Goal: Task Accomplishment & Management: Use online tool/utility

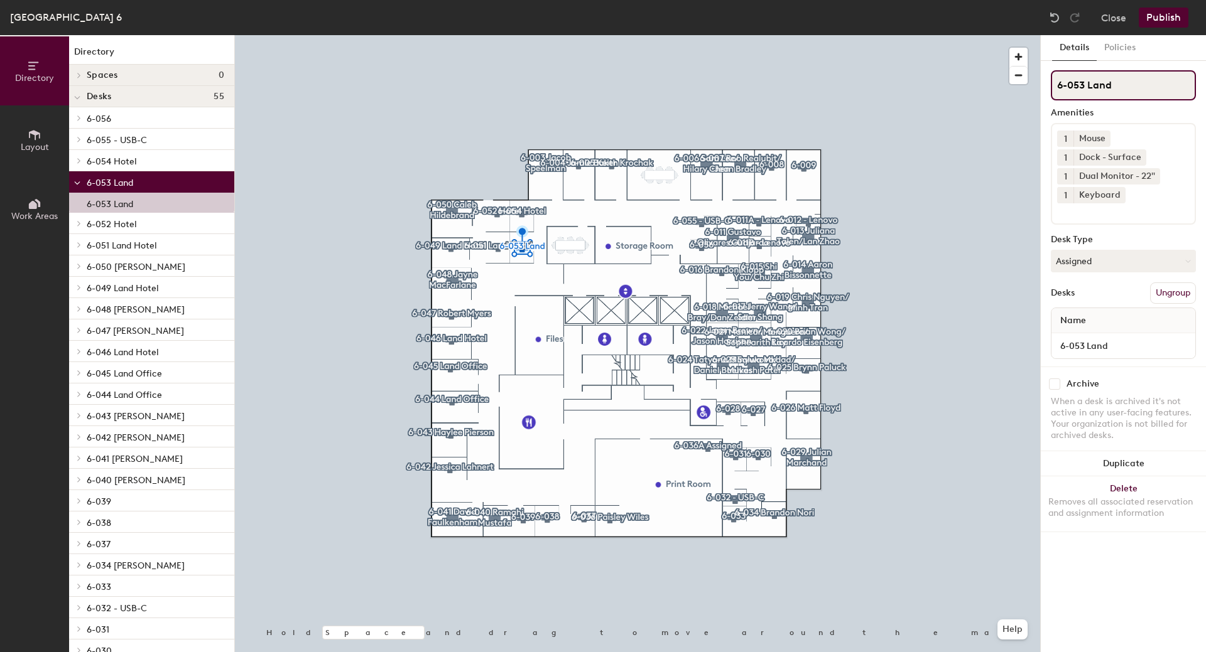
click at [1118, 88] on input "6-053 Land" at bounding box center [1122, 85] width 145 height 30
drag, startPoint x: 1113, startPoint y: 88, endPoint x: 1089, endPoint y: 85, distance: 23.4
click at [1089, 85] on input "6-053 Land" at bounding box center [1122, 85] width 145 height 30
type input "6-053 Hotel"
click at [1105, 261] on button "Assigned" at bounding box center [1122, 261] width 145 height 23
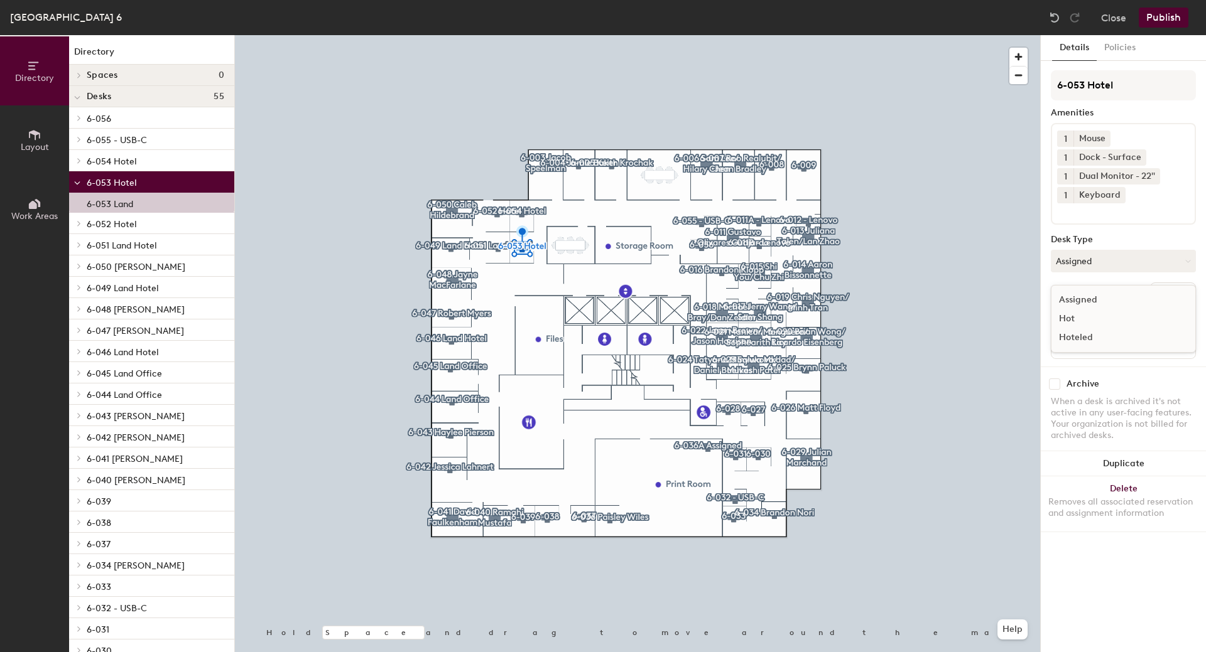
click at [1089, 337] on div "Hoteled" at bounding box center [1114, 337] width 126 height 19
click at [1116, 352] on input "6-053 Land" at bounding box center [1123, 346] width 139 height 18
click at [1117, 347] on input "6-053 Land" at bounding box center [1123, 346] width 139 height 18
type input "6-053 Hotel"
click at [1169, 9] on button "Publish" at bounding box center [1163, 18] width 50 height 20
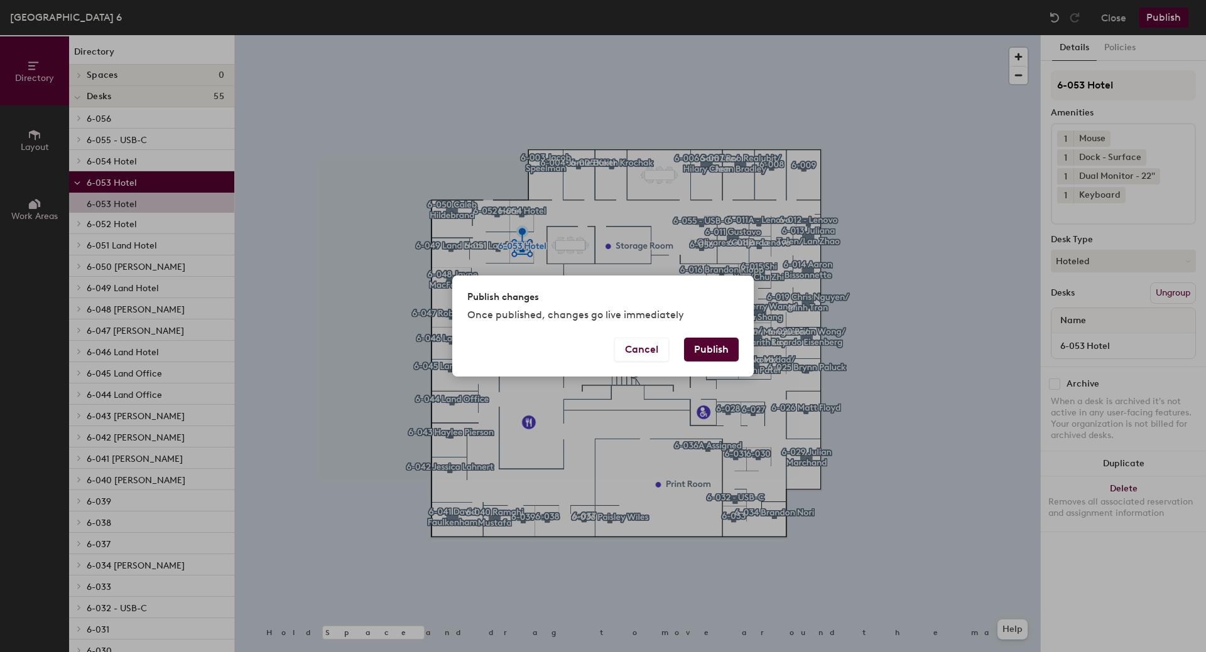
click at [626, 351] on button "Cancel" at bounding box center [641, 350] width 55 height 24
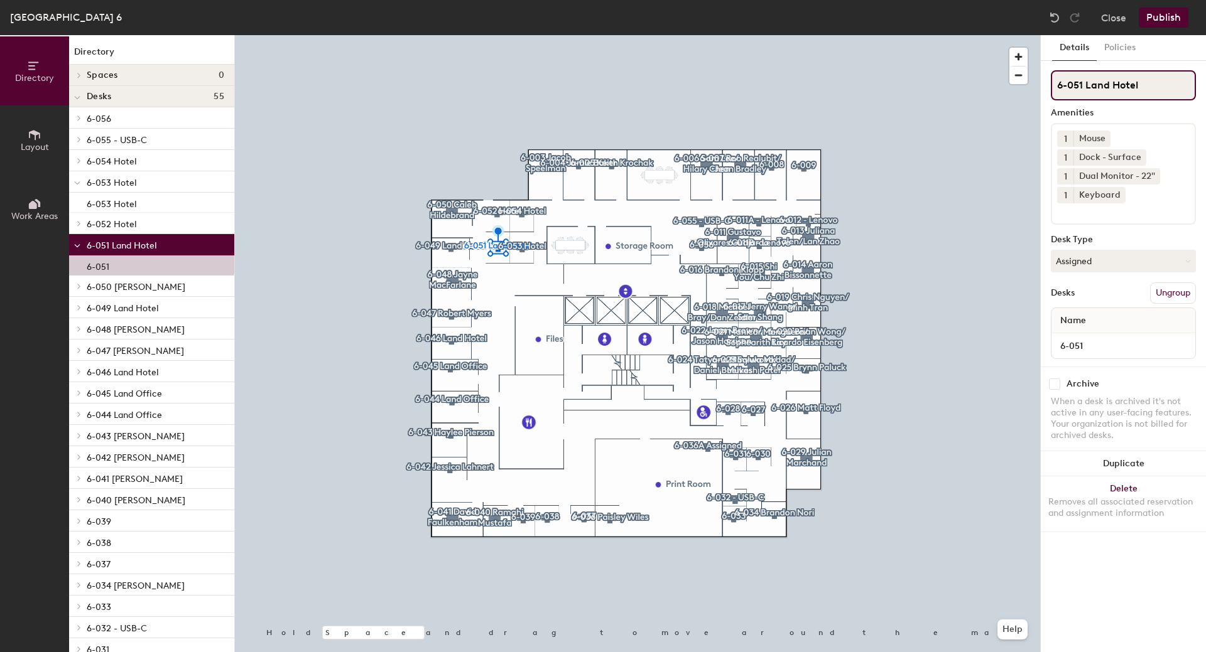
click at [1138, 89] on input "6-051 Land Hotel" at bounding box center [1122, 85] width 145 height 30
drag, startPoint x: 1111, startPoint y: 85, endPoint x: 1086, endPoint y: 85, distance: 25.1
click at [1086, 85] on input "6-051 Land Hotel" at bounding box center [1122, 85] width 145 height 30
type input "6-051 Hotel"
click at [1114, 247] on div "6-051 Hotel Amenities 1 Mouse 1 Dock - Surface 1 Dual Monitor - 22" 1 Keyboard …" at bounding box center [1122, 218] width 145 height 296
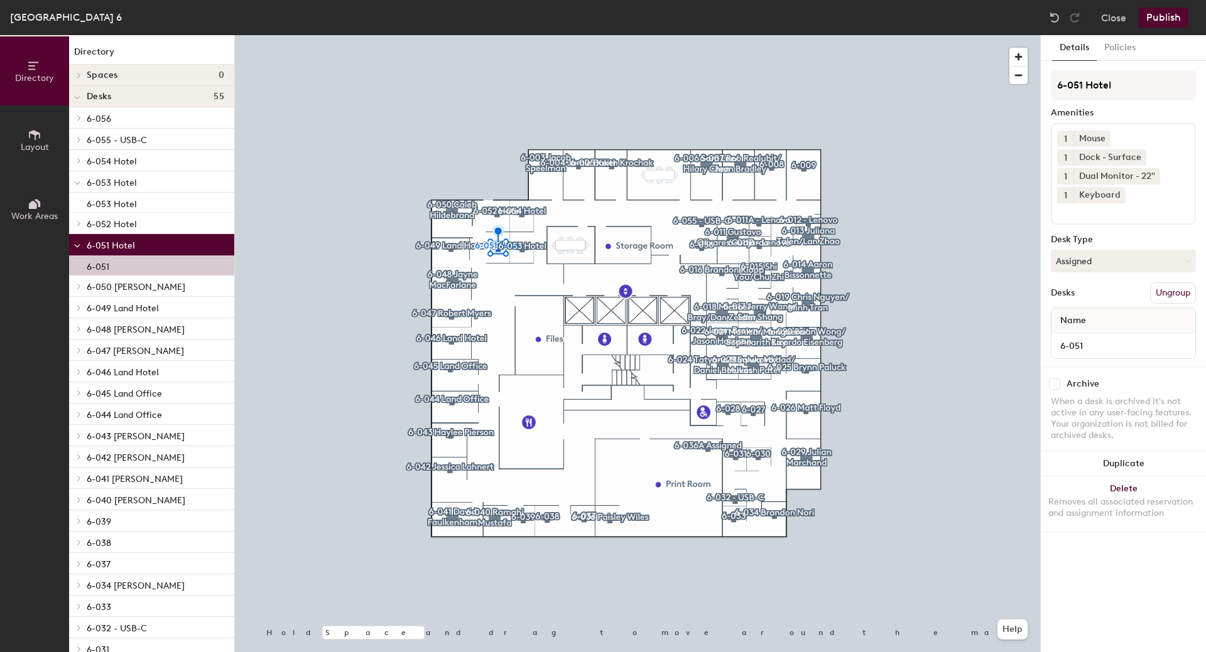
click at [1113, 258] on button "Assigned" at bounding box center [1122, 261] width 145 height 23
click at [1091, 339] on div "Hoteled" at bounding box center [1114, 337] width 126 height 19
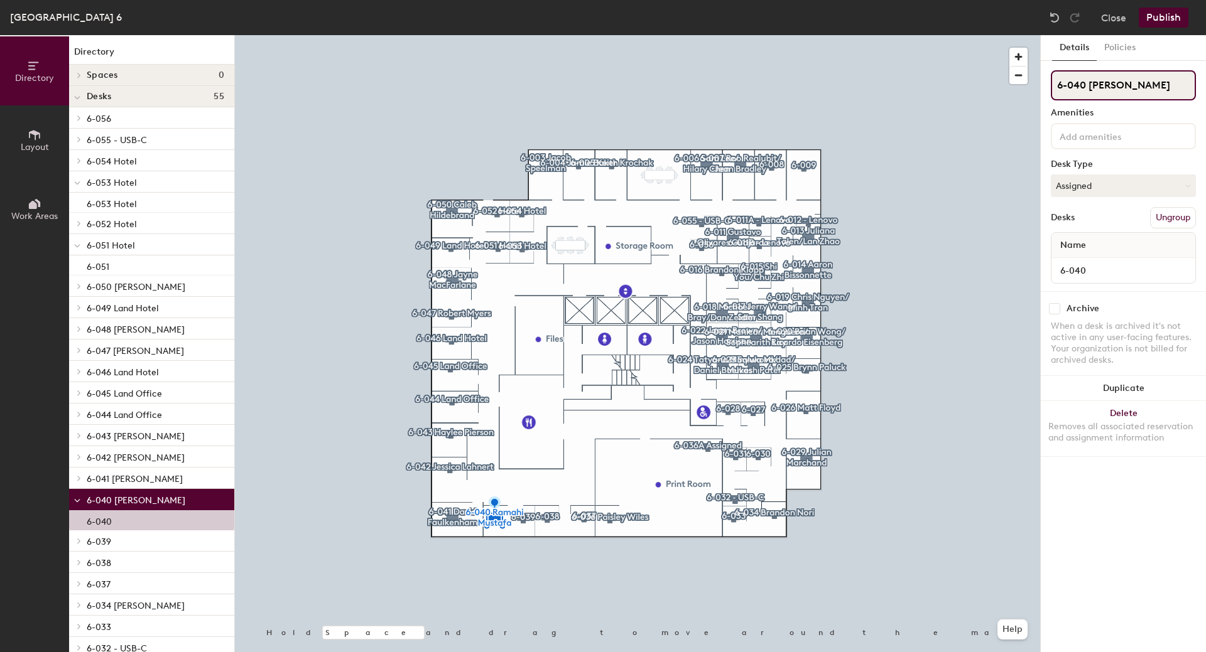
click at [1134, 84] on input "6-040 Ramahi Mustafa" at bounding box center [1122, 85] width 145 height 30
drag, startPoint x: 1090, startPoint y: 84, endPoint x: 1174, endPoint y: 85, distance: 84.2
click at [1174, 85] on input "6-040 Ramahi Mustafa" at bounding box center [1122, 85] width 145 height 30
type input "6-040 Land Hotel"
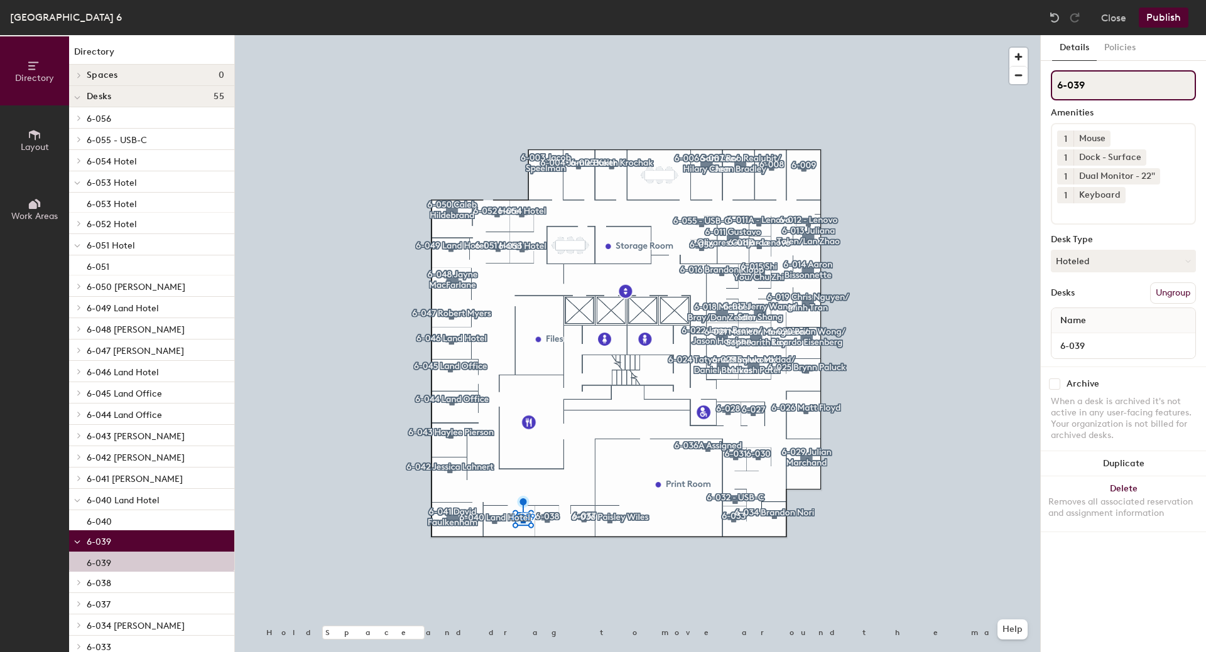
click at [1141, 83] on input "6-039" at bounding box center [1122, 85] width 145 height 30
type input "6-039 Land Hotel"
click at [1096, 257] on button "Hoteled" at bounding box center [1122, 261] width 145 height 23
click at [1095, 294] on div "Assigned" at bounding box center [1114, 300] width 126 height 19
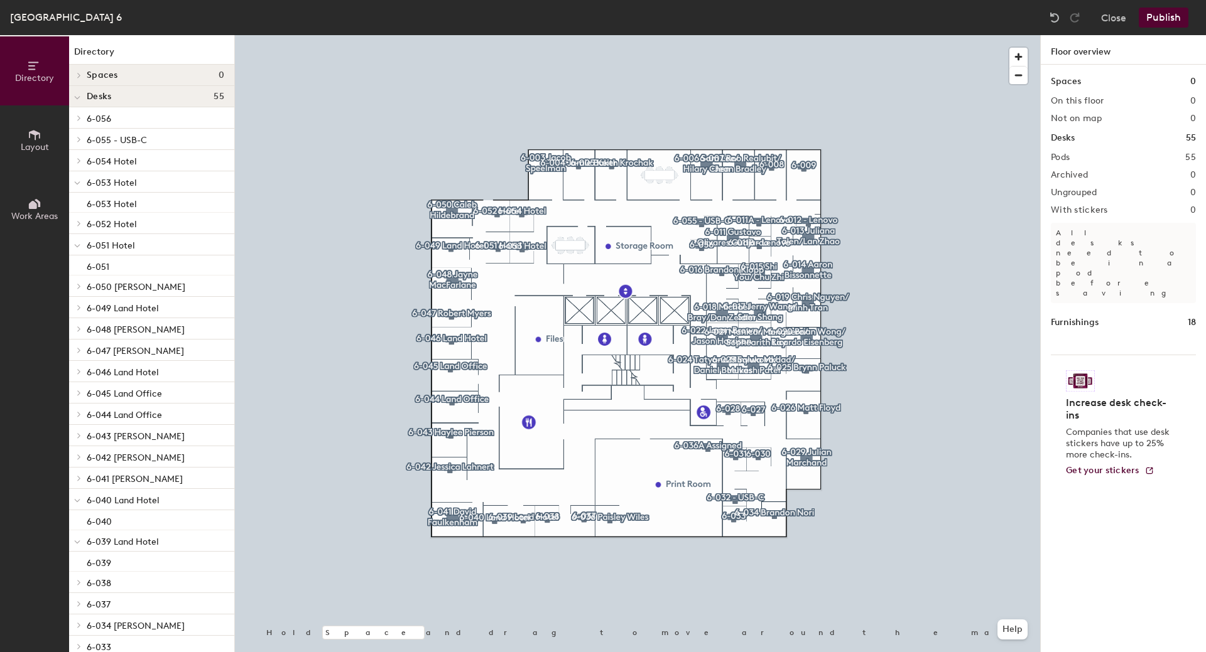
click at [1159, 23] on button "Publish" at bounding box center [1163, 18] width 50 height 20
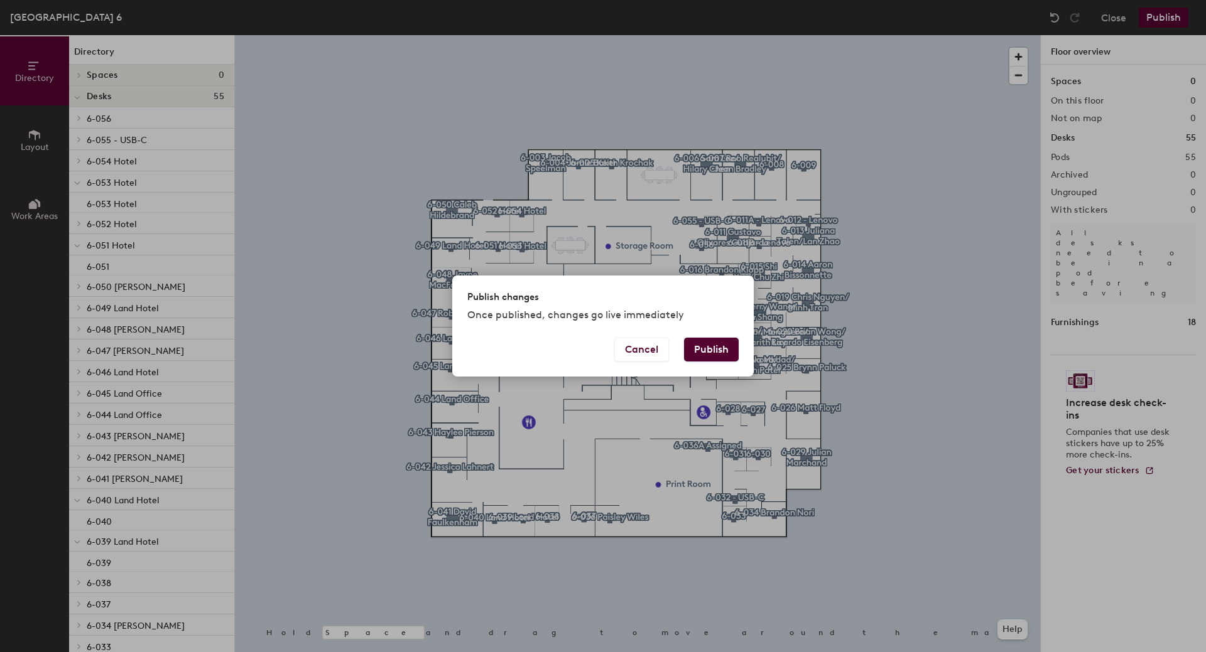
click at [729, 344] on button "Publish" at bounding box center [711, 350] width 55 height 24
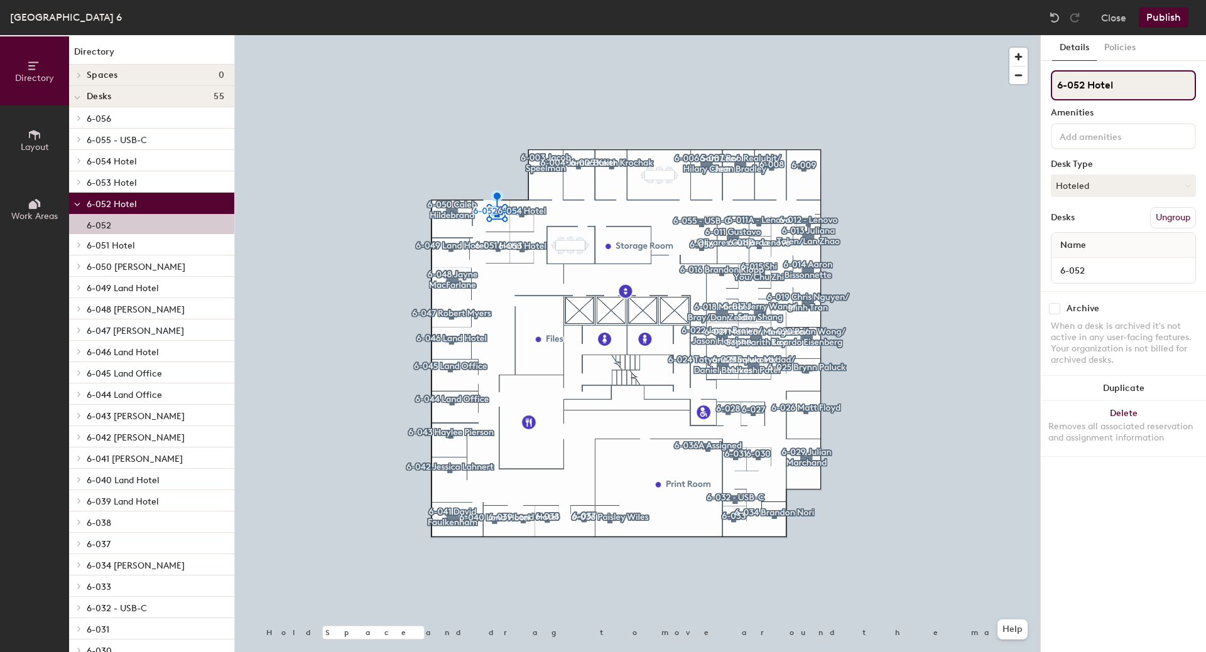
click at [1123, 85] on input "6-052 Hotel" at bounding box center [1122, 85] width 145 height 30
type input "6-052"
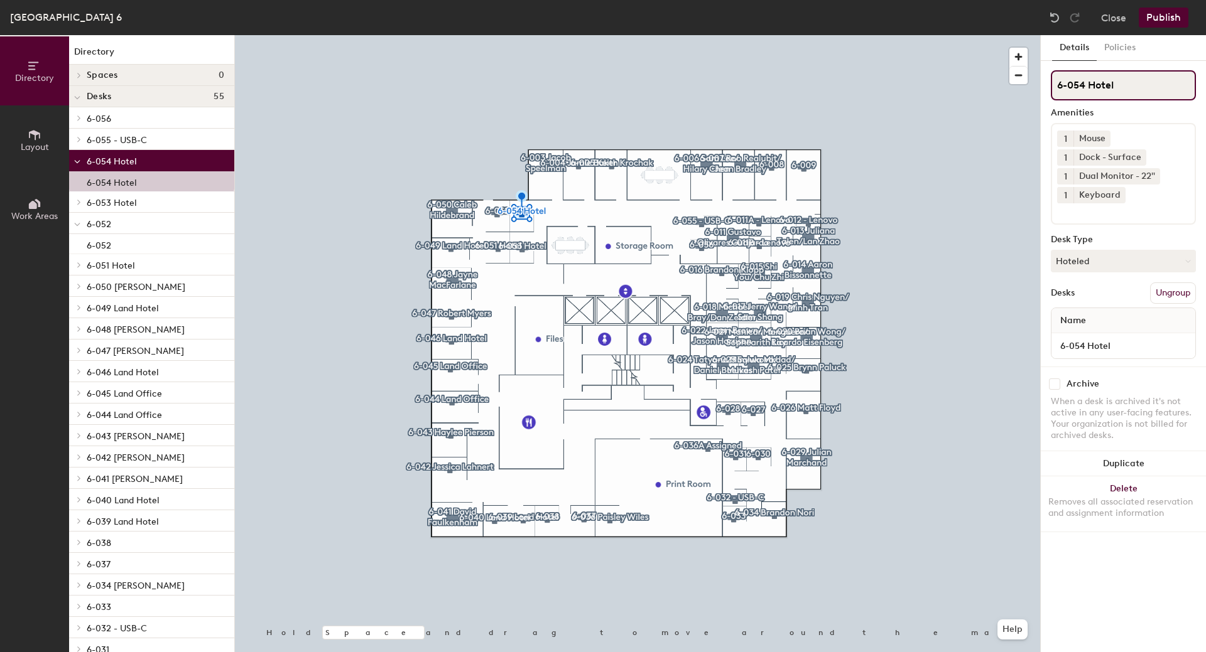
click at [1135, 83] on input "6-054 Hotel" at bounding box center [1122, 85] width 145 height 30
type input "6-054"
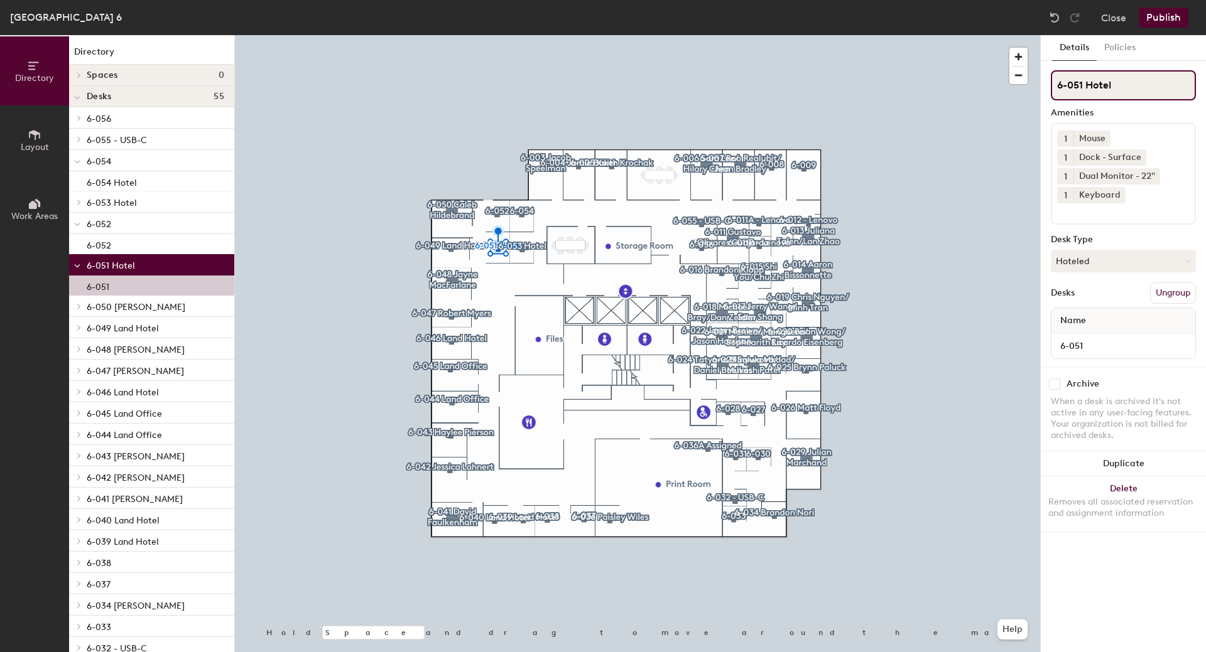
click at [1148, 82] on input "6-051 Hotel" at bounding box center [1122, 85] width 145 height 30
type input "6-051"
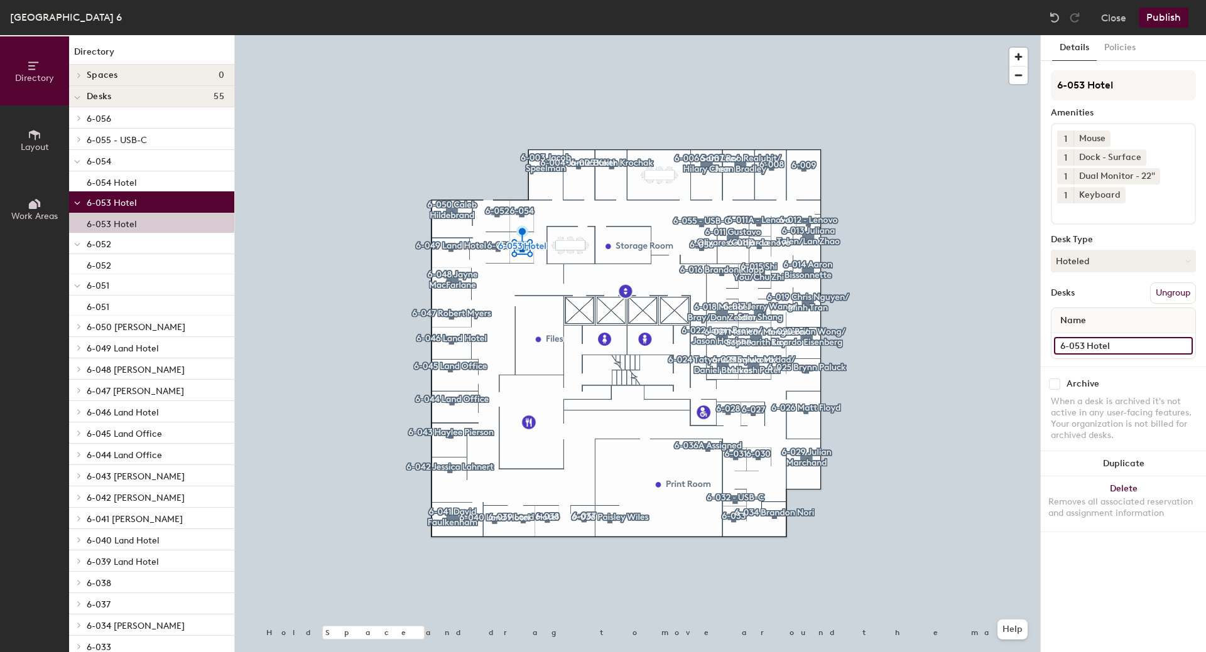
click at [1116, 340] on input "6-053 Hotel" at bounding box center [1123, 346] width 139 height 18
click at [1116, 344] on input "6-053 Hotel" at bounding box center [1123, 346] width 139 height 18
type input "6-053"
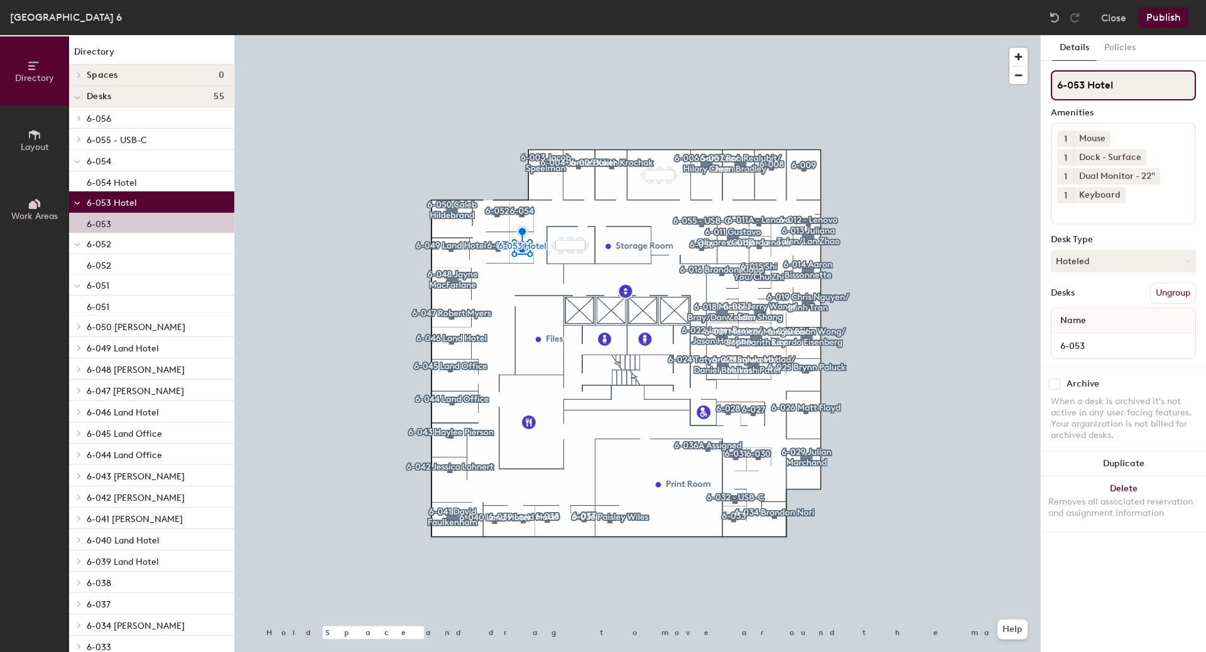
click at [1123, 89] on input "6-053 Hotel" at bounding box center [1122, 85] width 145 height 30
type input "6-053"
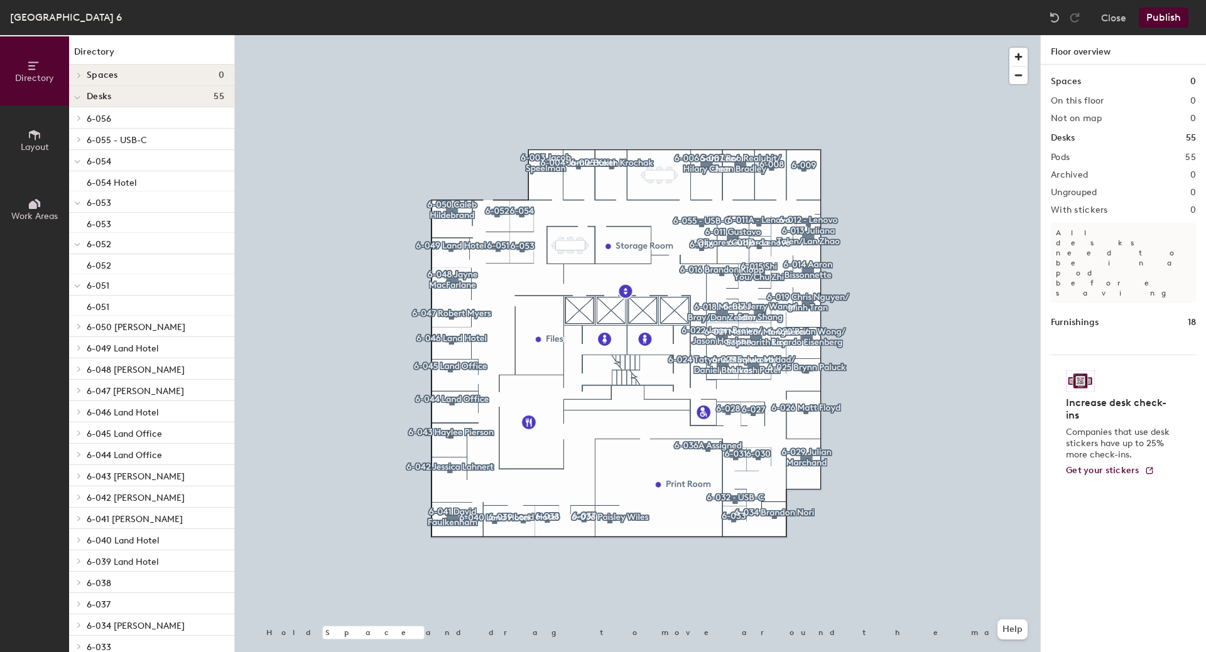
click at [448, 35] on div at bounding box center [637, 35] width 805 height 0
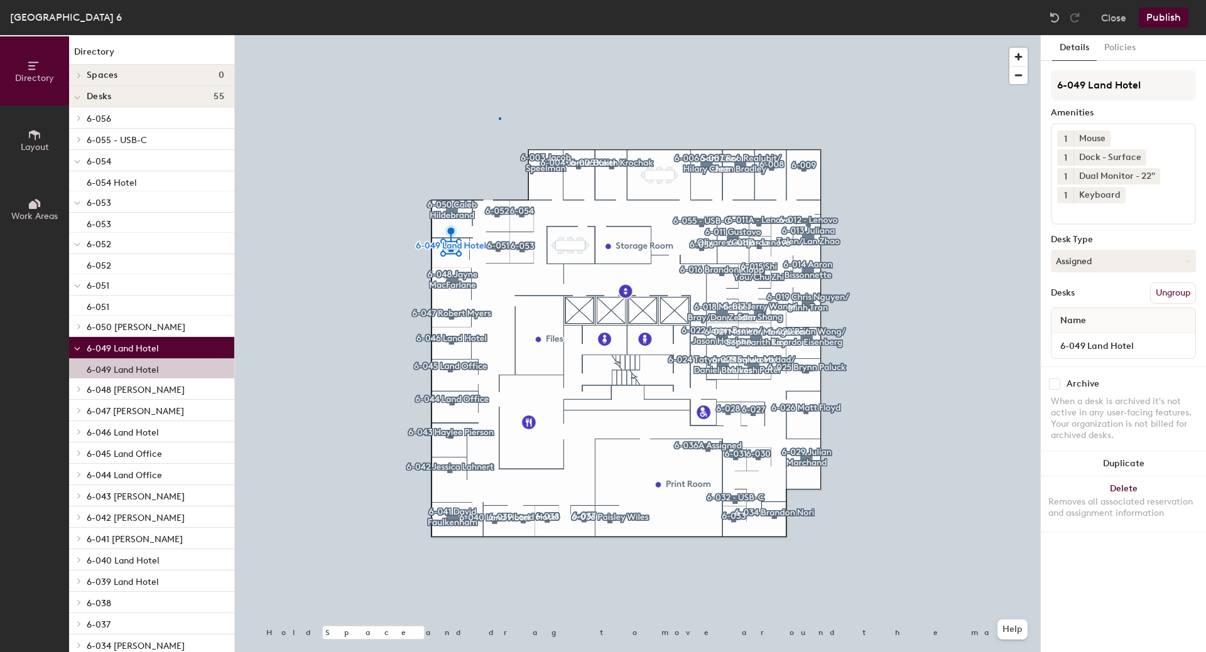
click at [499, 35] on div at bounding box center [637, 35] width 805 height 0
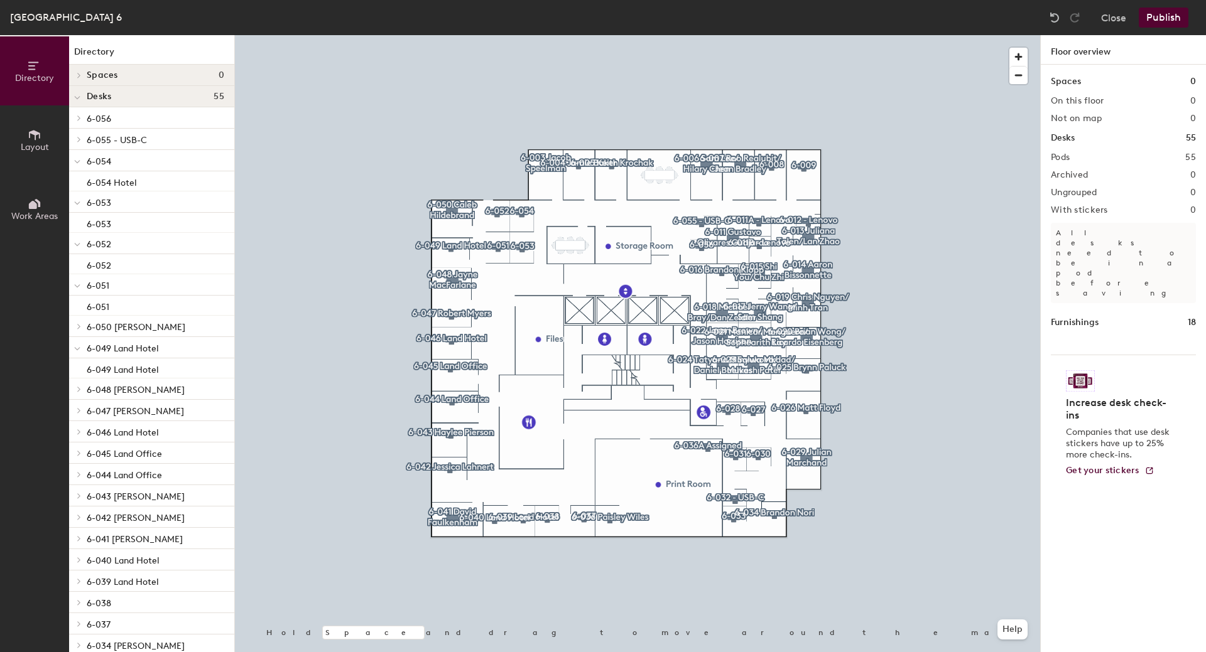
click at [1151, 19] on button "Publish" at bounding box center [1163, 18] width 50 height 20
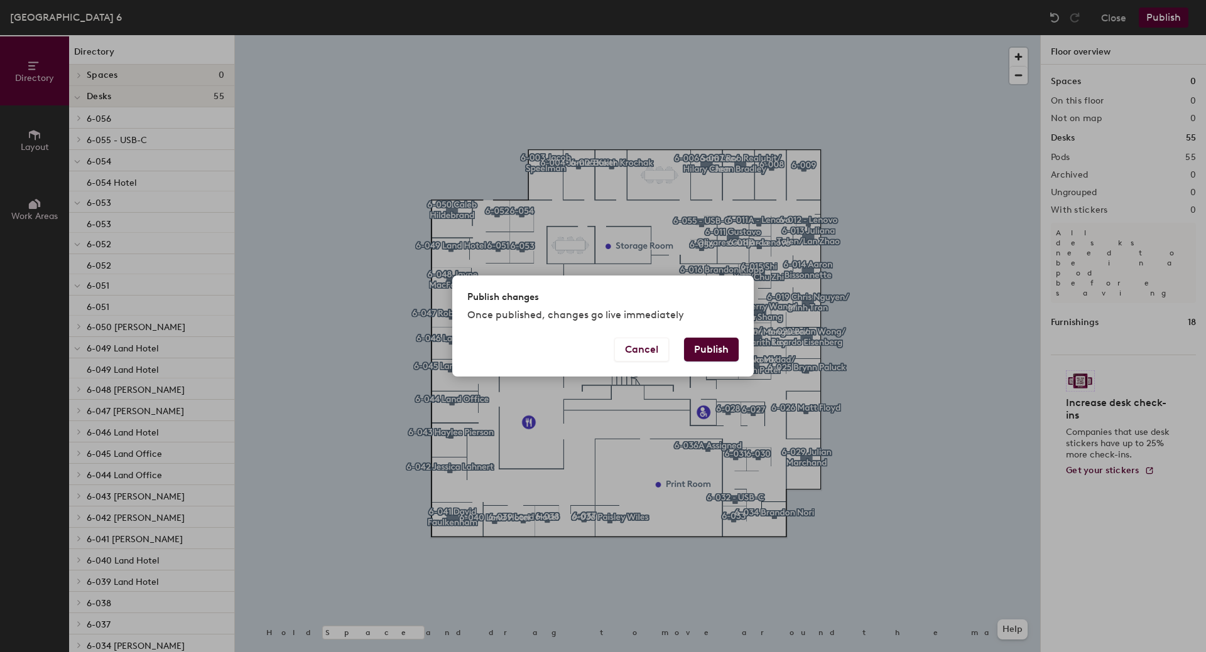
click at [708, 351] on button "Publish" at bounding box center [711, 350] width 55 height 24
